Goal: Task Accomplishment & Management: Use online tool/utility

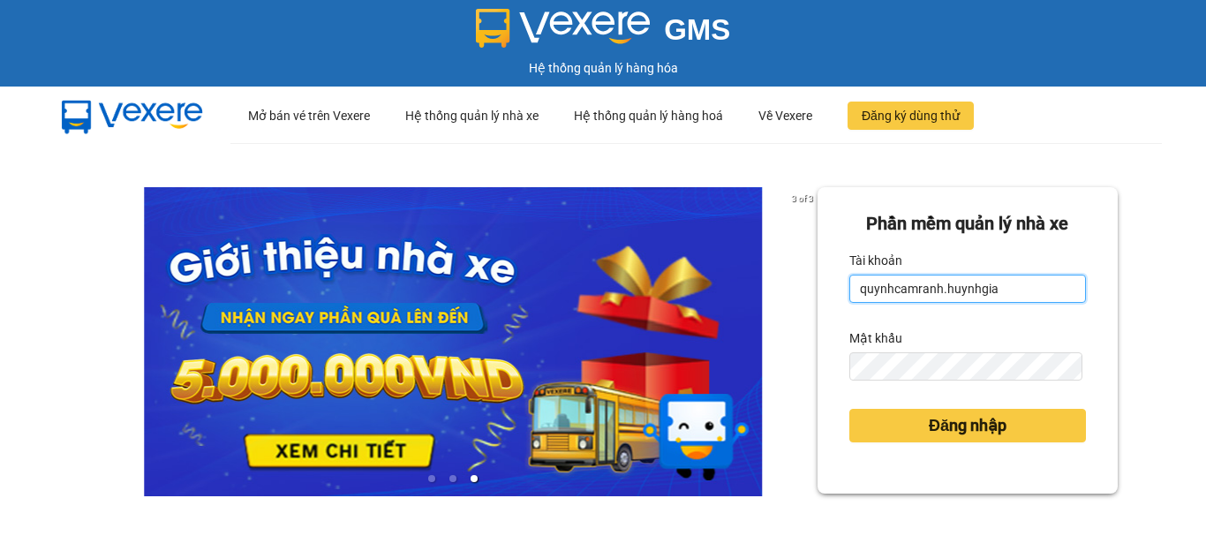
click at [1001, 296] on input "quynhcamranh.huynhgia" at bounding box center [967, 289] width 237 height 28
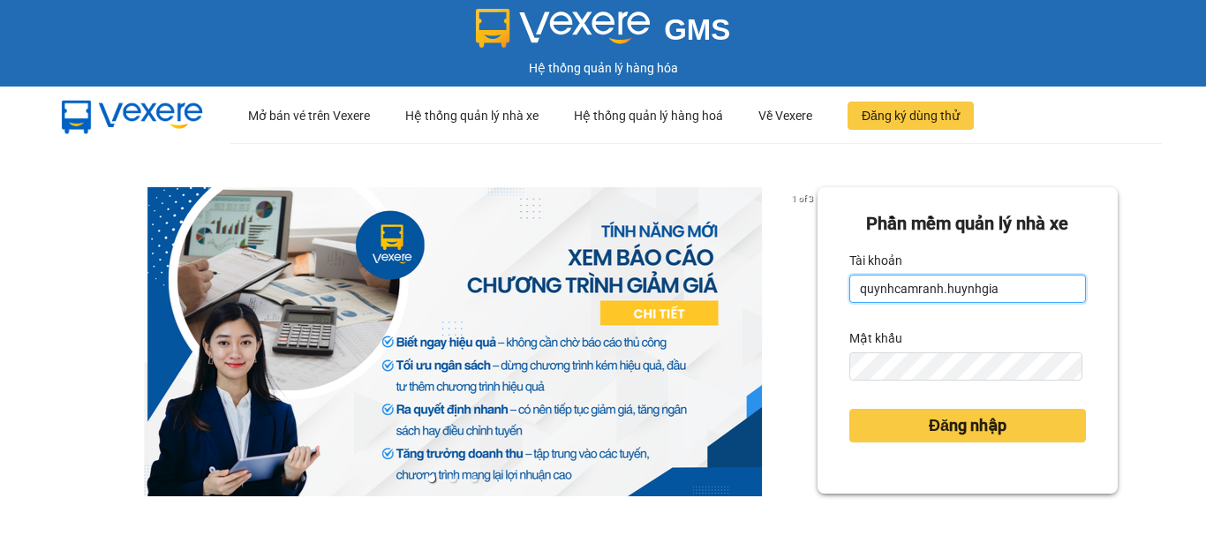
click at [1029, 287] on input "quynhcamranh.huynhgia" at bounding box center [967, 289] width 237 height 28
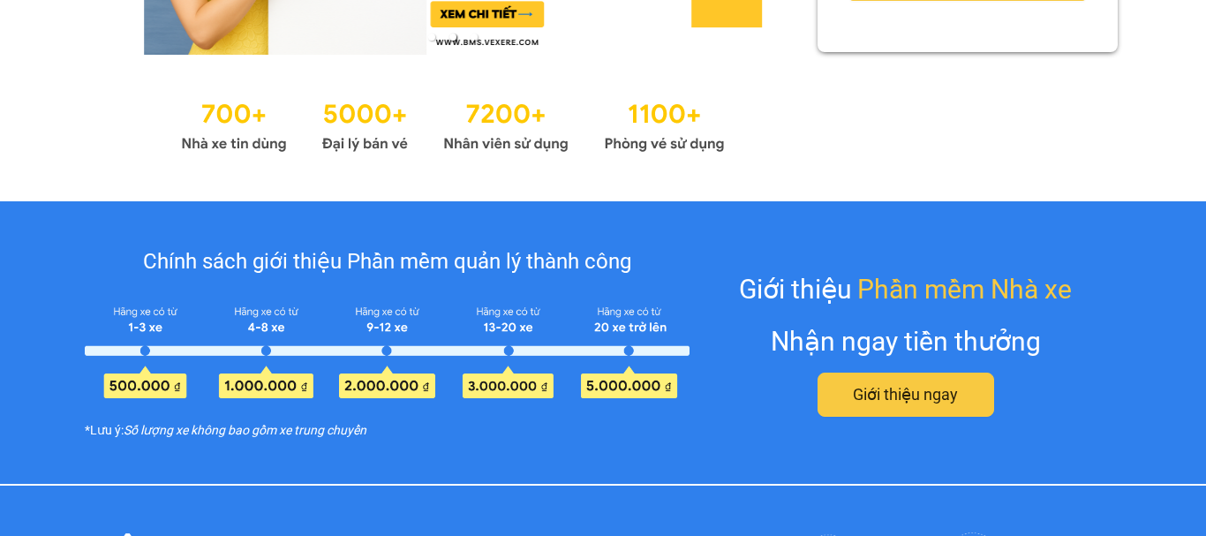
scroll to position [265, 0]
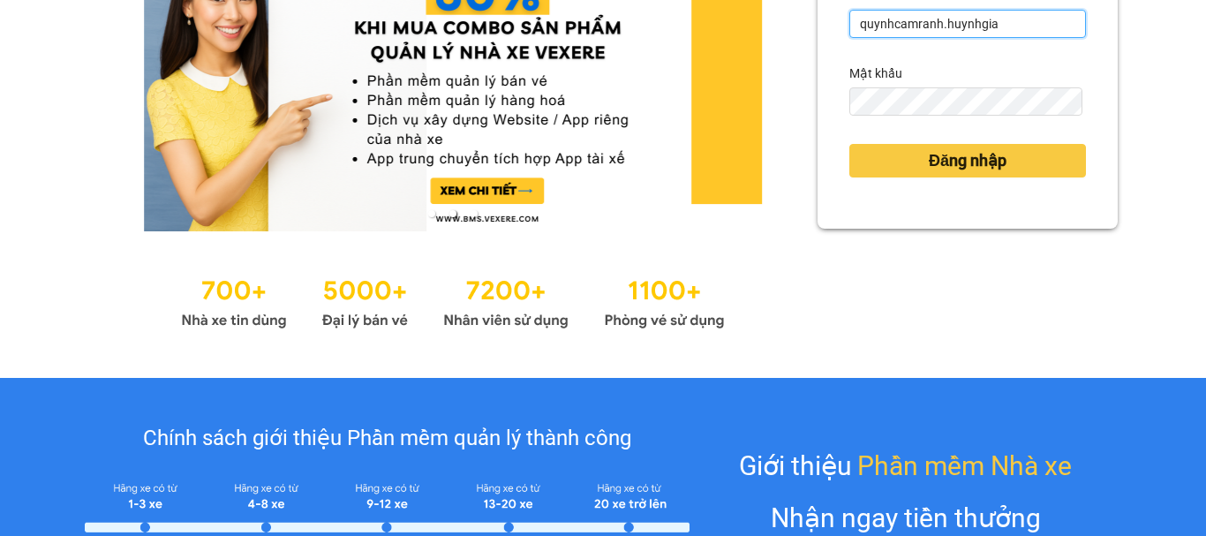
click at [1016, 28] on input "quynhcamranh.huynhgia" at bounding box center [967, 24] width 237 height 28
type input "hongcr.huynhgia"
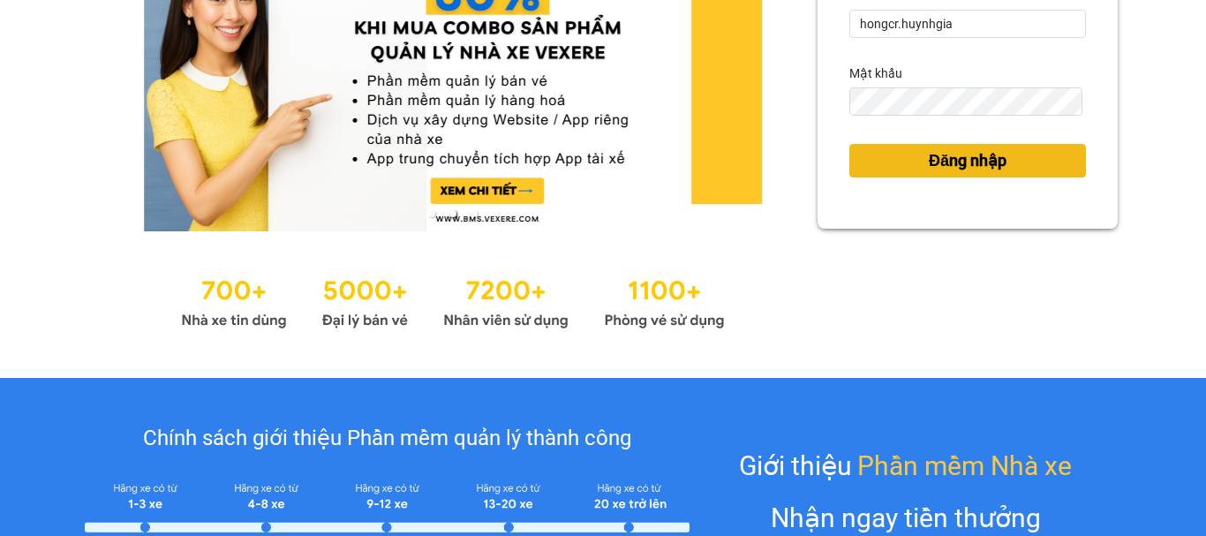
click at [978, 164] on span "Đăng nhập" at bounding box center [968, 160] width 78 height 25
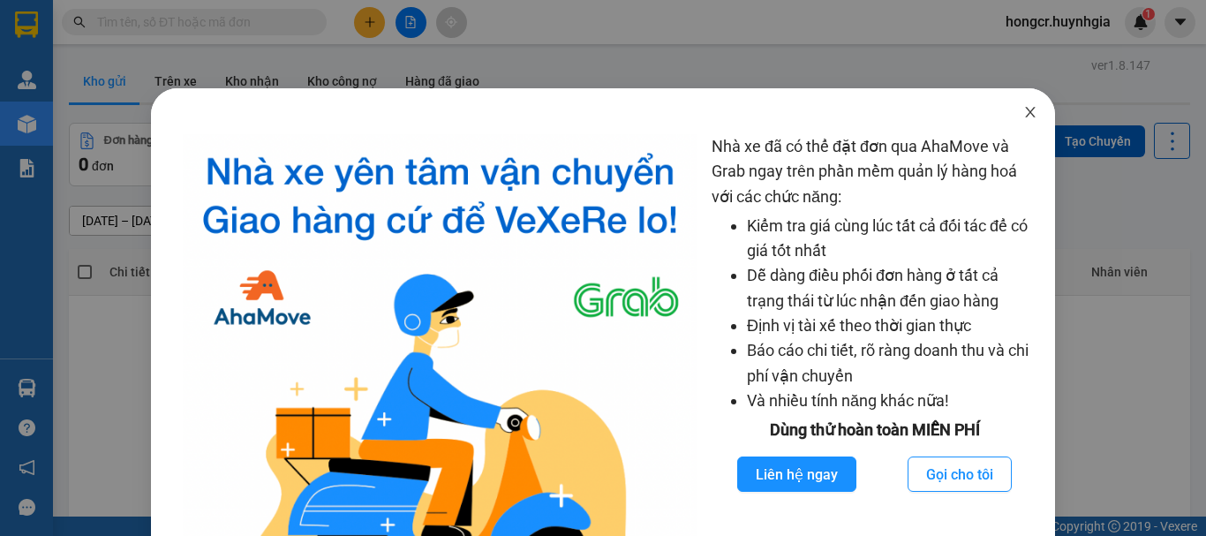
click at [1023, 109] on icon "close" at bounding box center [1030, 112] width 14 height 14
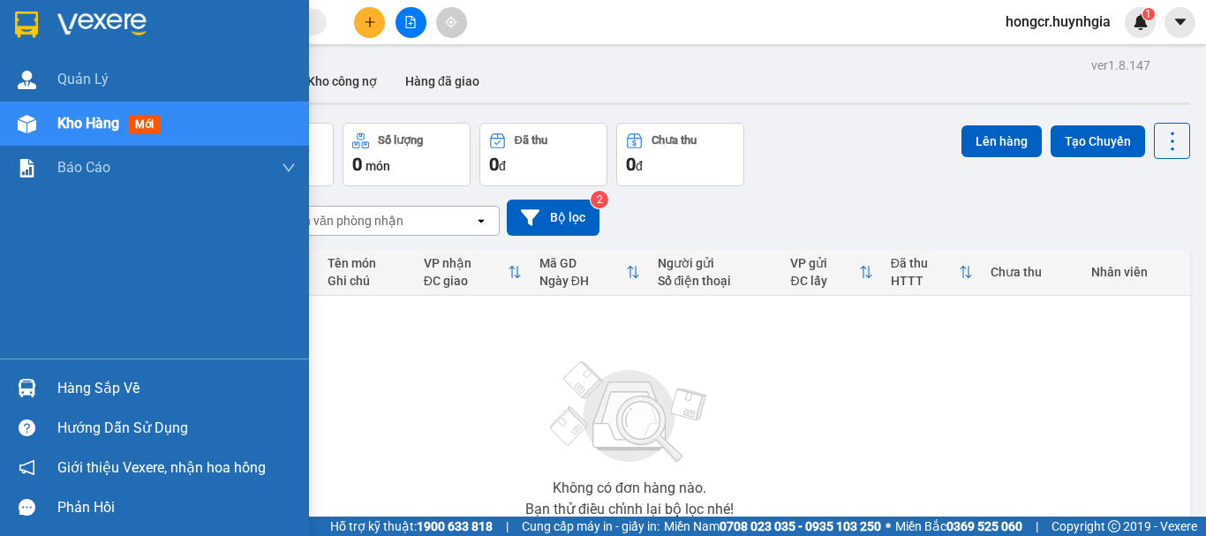
click at [103, 391] on div "Hàng sắp về" at bounding box center [176, 388] width 238 height 26
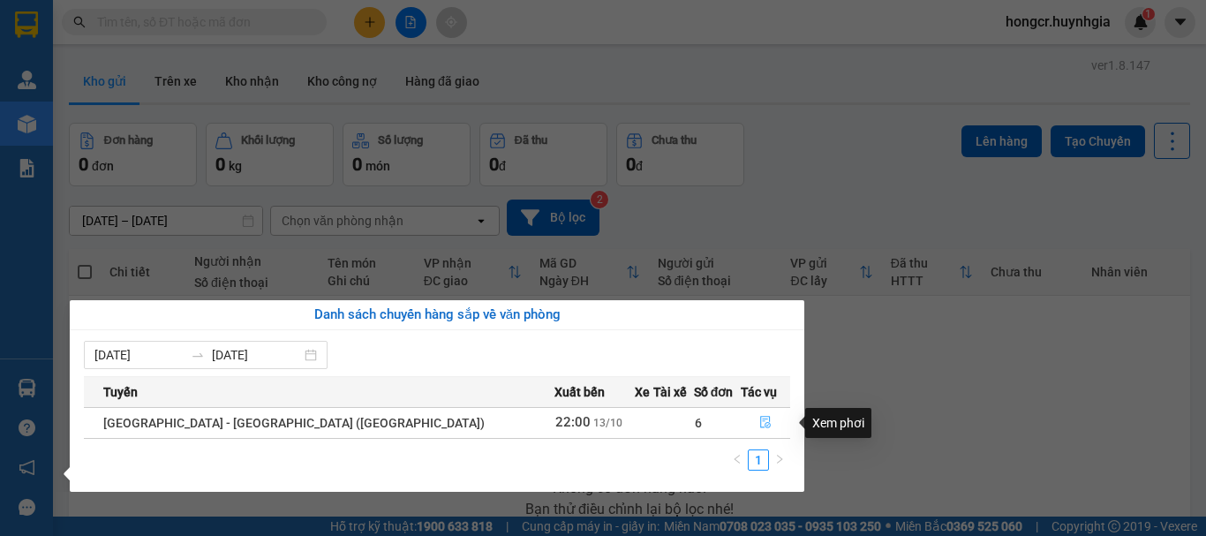
click at [759, 422] on icon "file-done" at bounding box center [765, 422] width 12 height 12
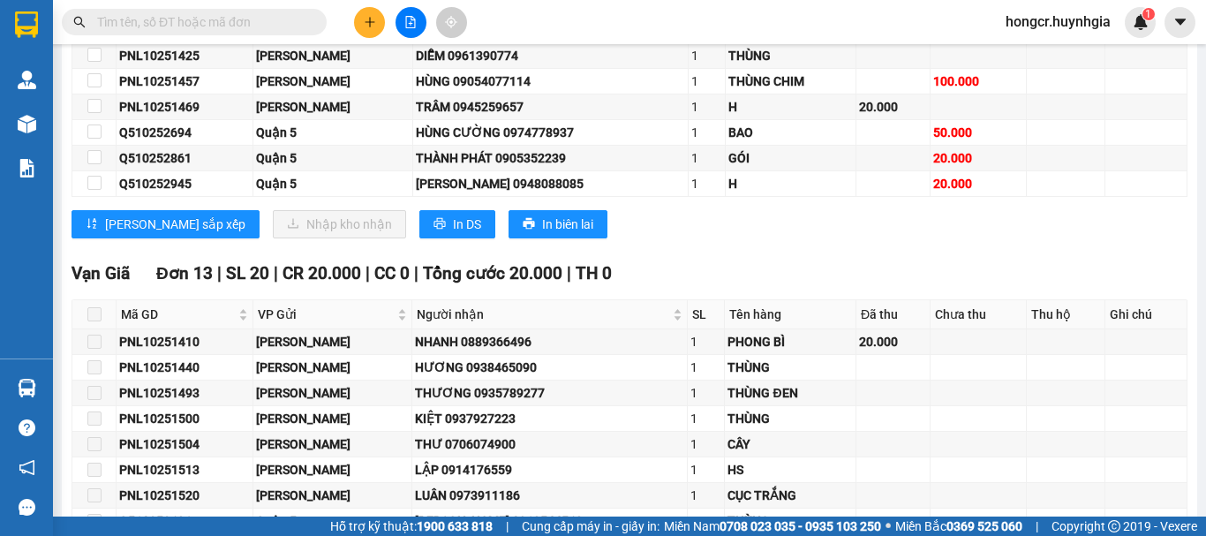
scroll to position [9136, 0]
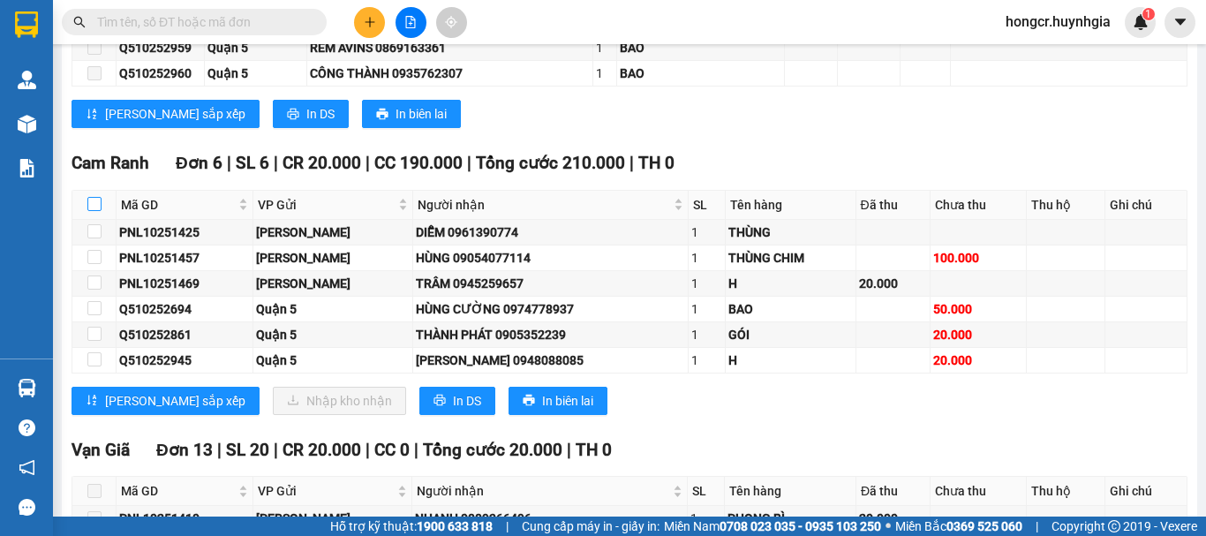
click at [97, 211] on input "checkbox" at bounding box center [94, 204] width 14 height 14
checkbox input "true"
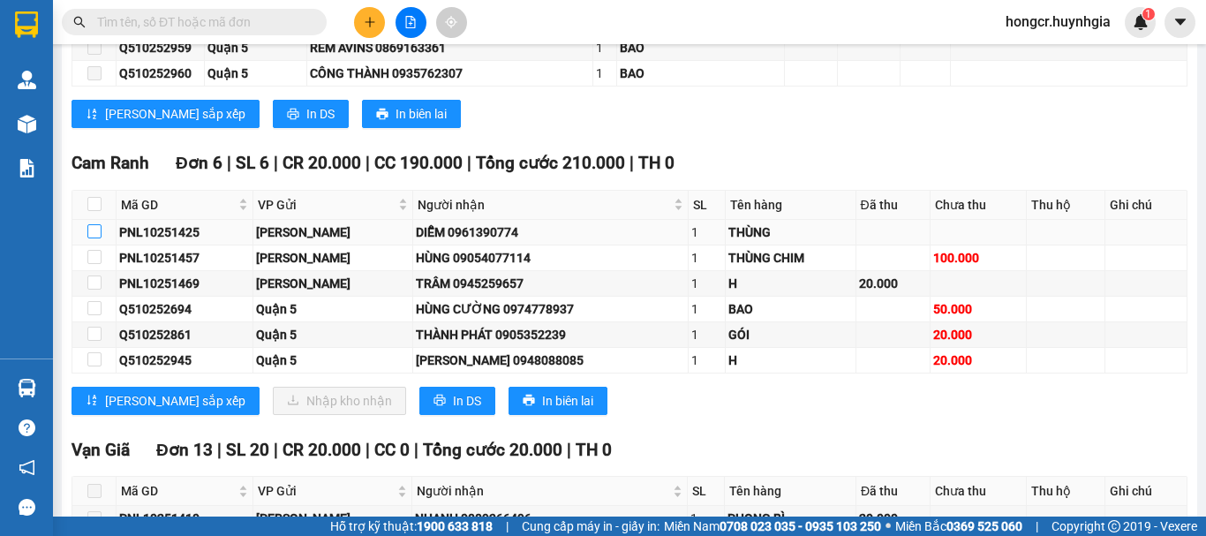
checkbox input "true"
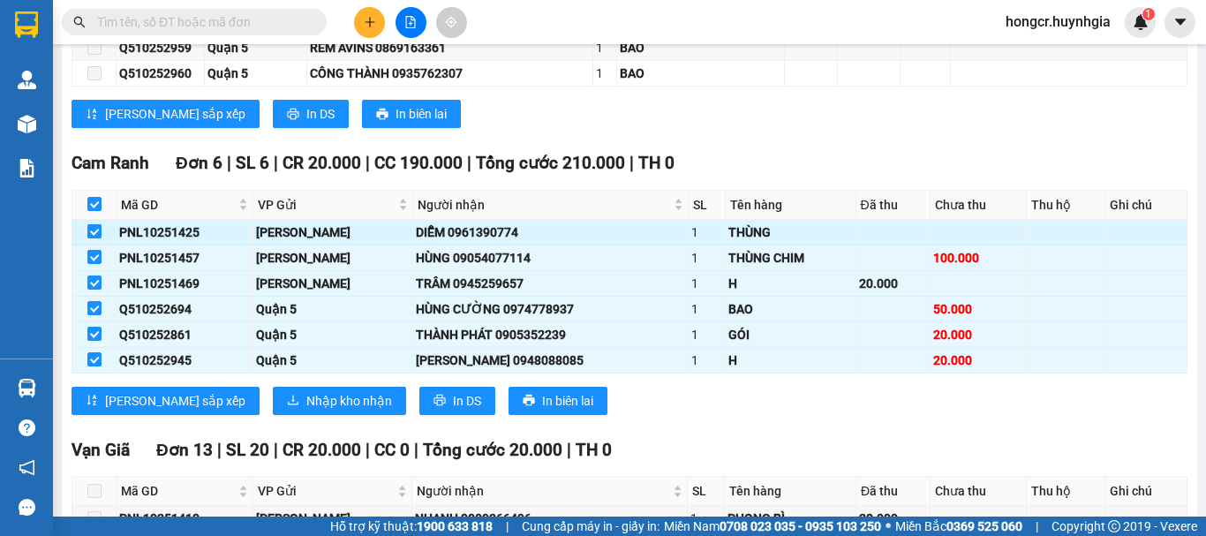
click at [94, 238] on input "checkbox" at bounding box center [94, 231] width 14 height 14
checkbox input "false"
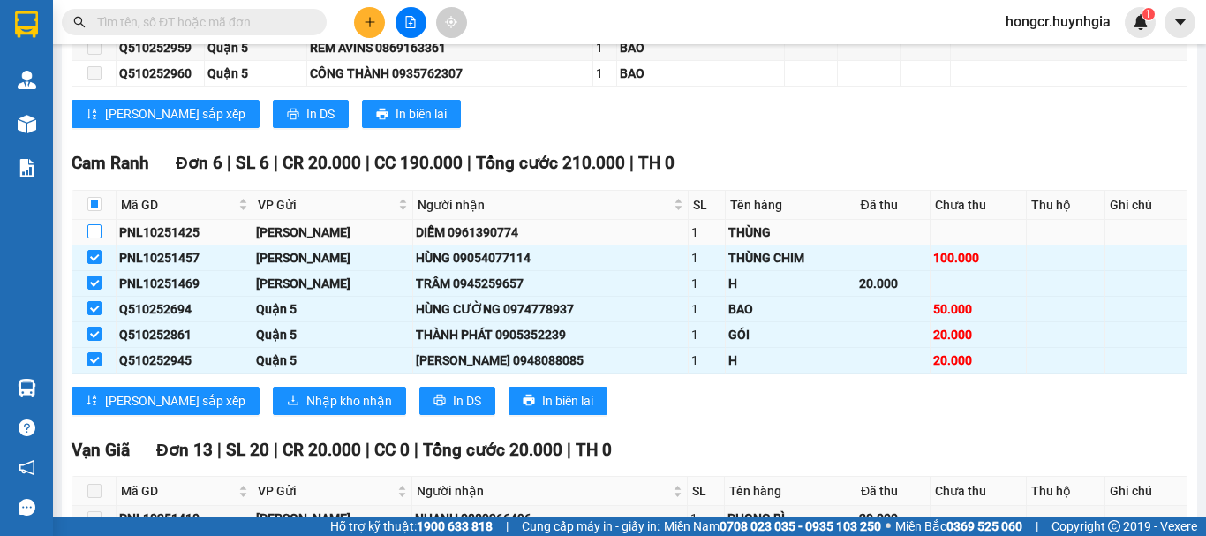
click at [91, 238] on input "checkbox" at bounding box center [94, 231] width 14 height 14
checkbox input "true"
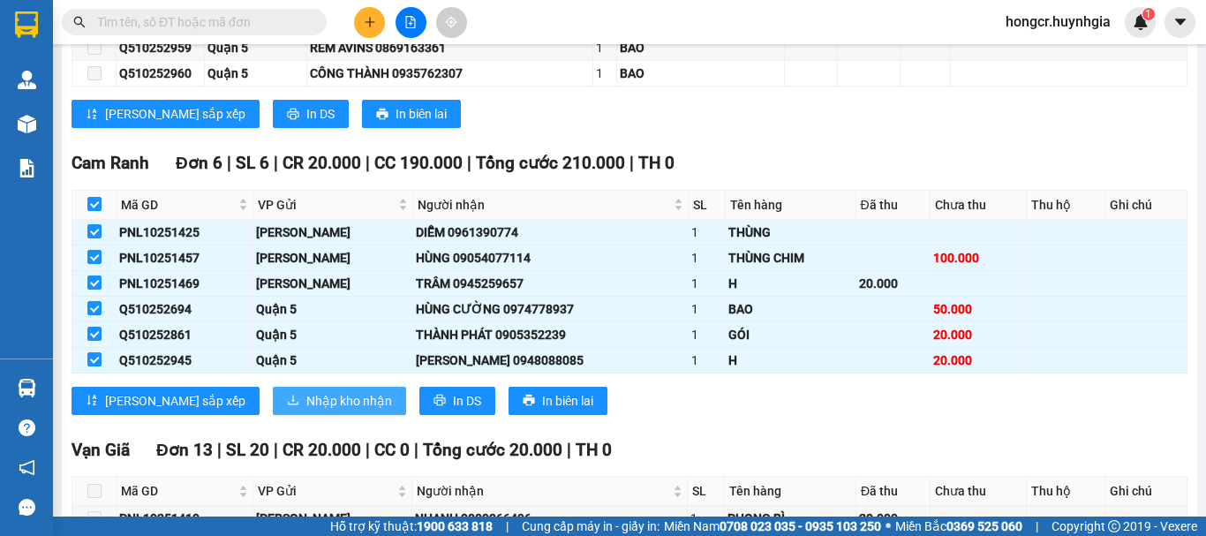
click at [306, 411] on span "Nhập kho nhận" at bounding box center [349, 400] width 86 height 19
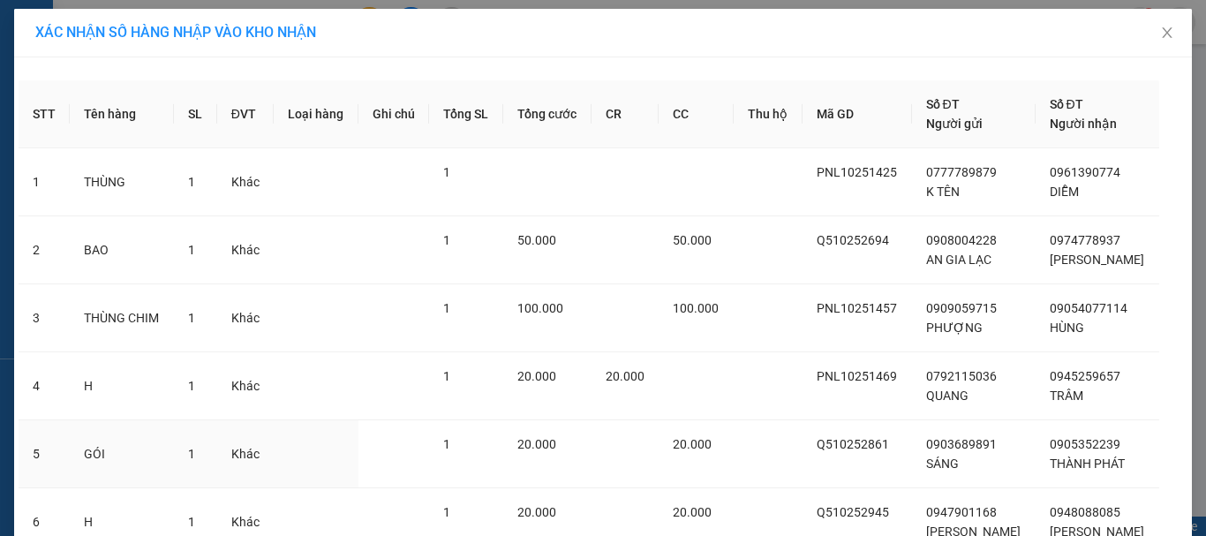
scroll to position [149, 0]
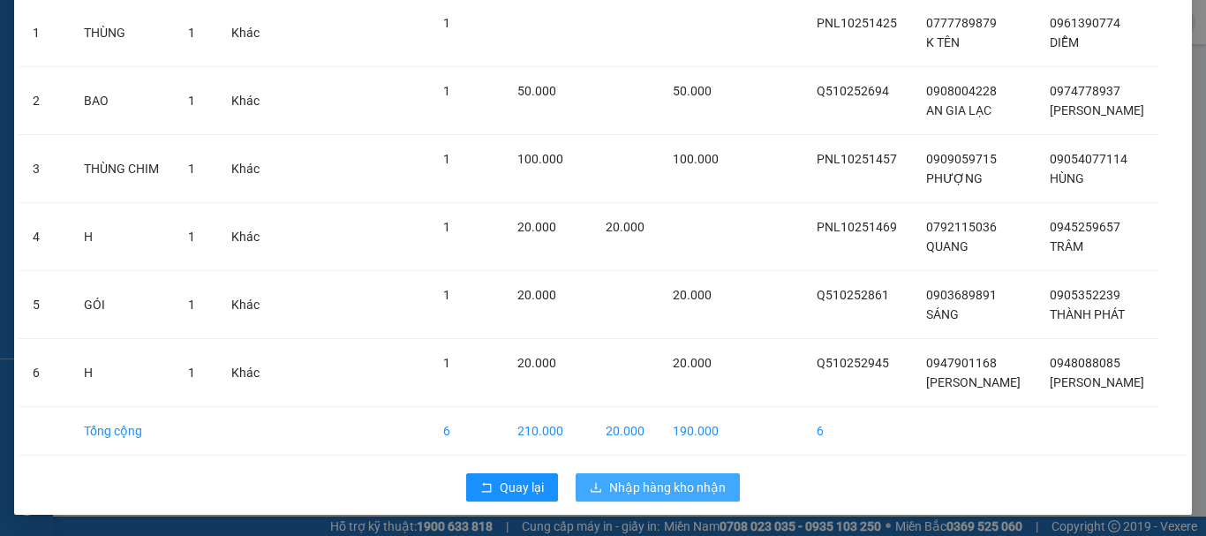
click at [685, 486] on span "Nhập hàng kho nhận" at bounding box center [667, 487] width 117 height 19
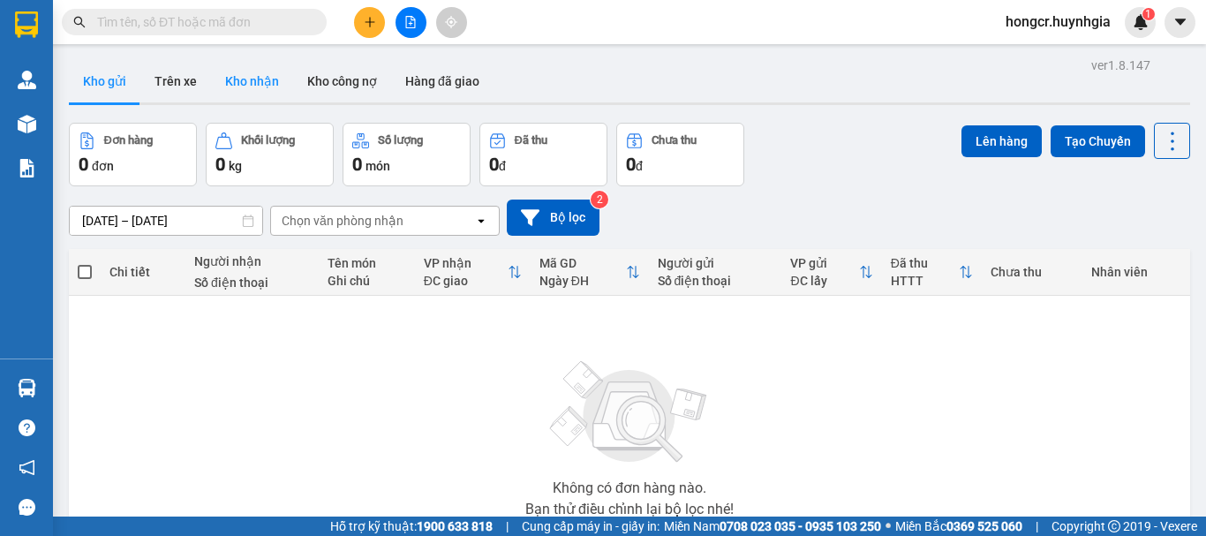
click at [242, 84] on button "Kho nhận" at bounding box center [252, 81] width 82 height 42
